Goal: Information Seeking & Learning: Stay updated

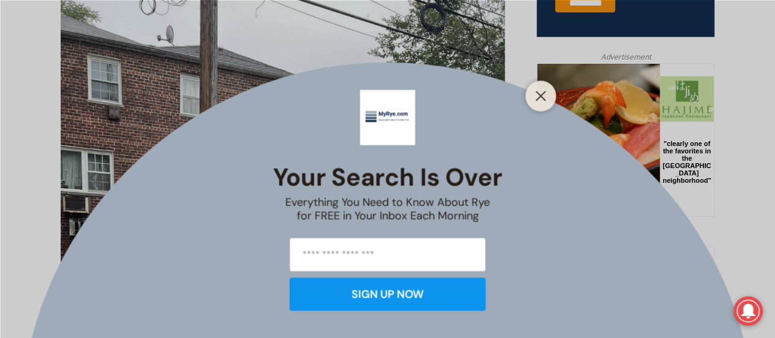
scroll to position [221, 0]
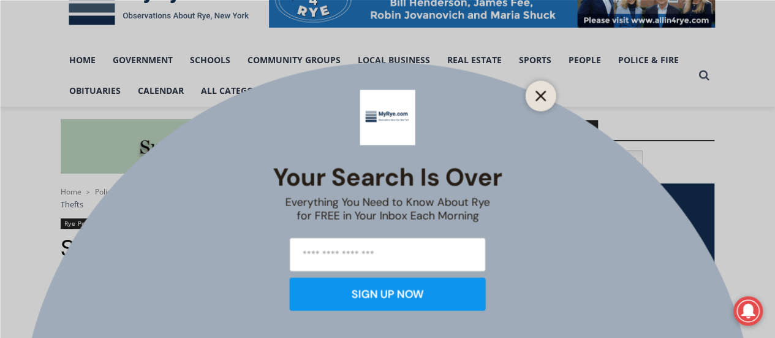
click at [543, 96] on icon "Close" at bounding box center [541, 95] width 11 height 11
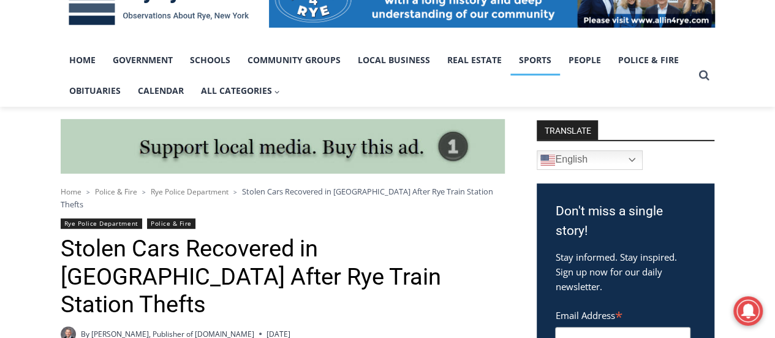
click at [539, 59] on link "Sports" at bounding box center [535, 60] width 50 height 31
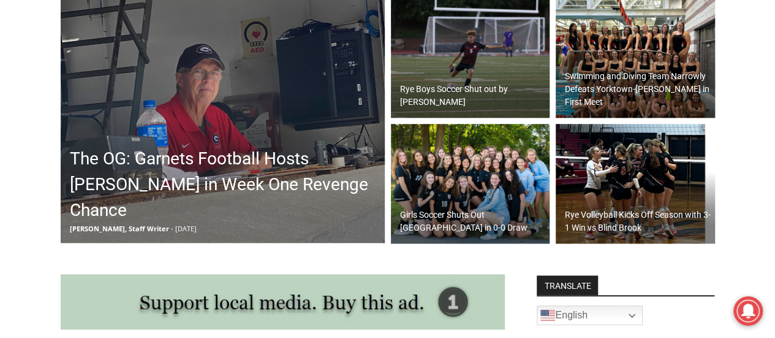
click at [451, 91] on h2 "Rye Boys Soccer Shut out by Byram Hills" at bounding box center [473, 96] width 147 height 26
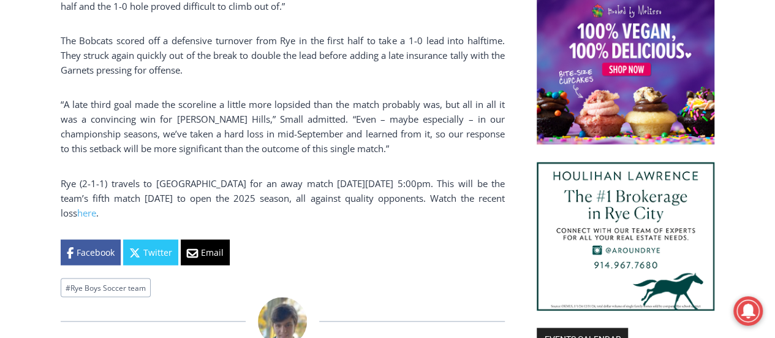
scroll to position [956, 0]
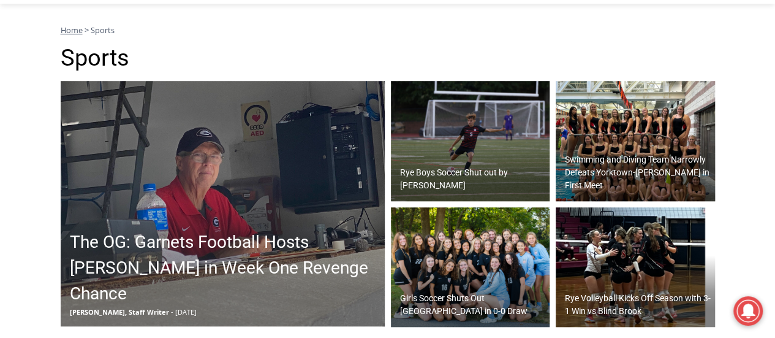
click at [668, 252] on img at bounding box center [635, 267] width 159 height 120
